Goal: Check status

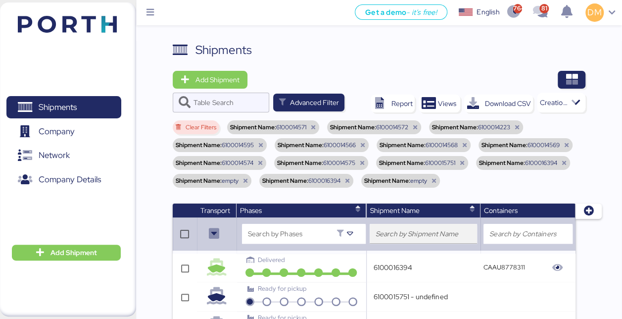
click at [404, 237] on input "search" at bounding box center [424, 234] width 96 height 12
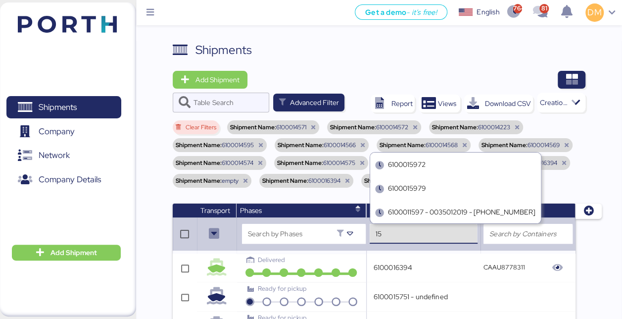
type input "1"
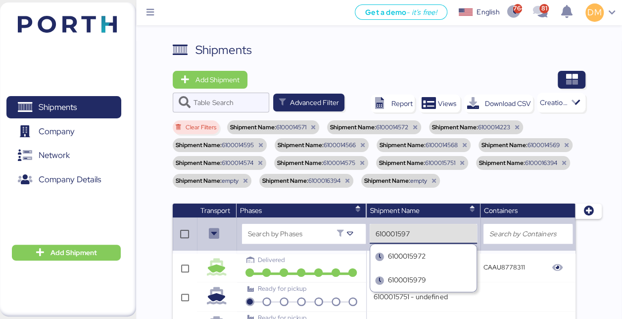
type input "6100015977"
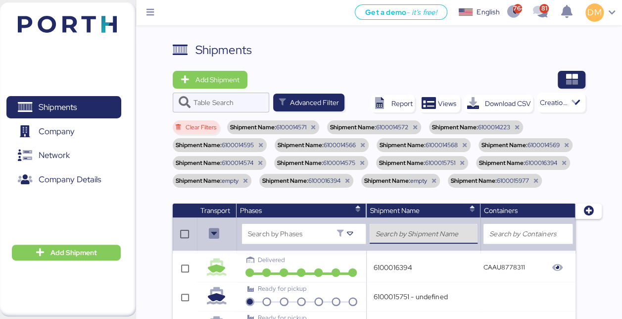
click at [398, 236] on input "search" at bounding box center [424, 234] width 96 height 12
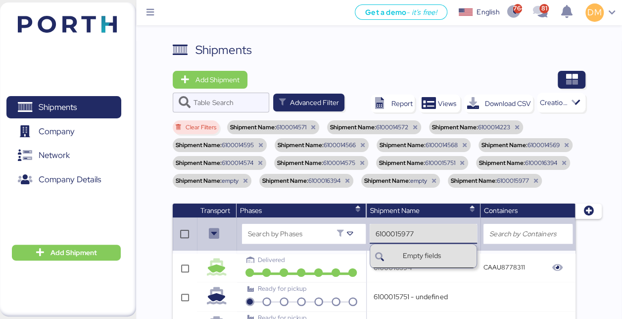
type input "empty"
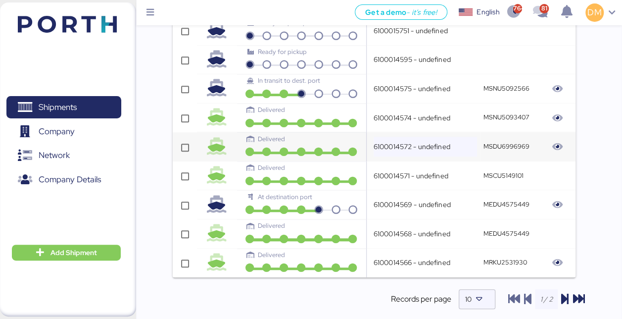
scroll to position [297, 0]
